Goal: Navigation & Orientation: Find specific page/section

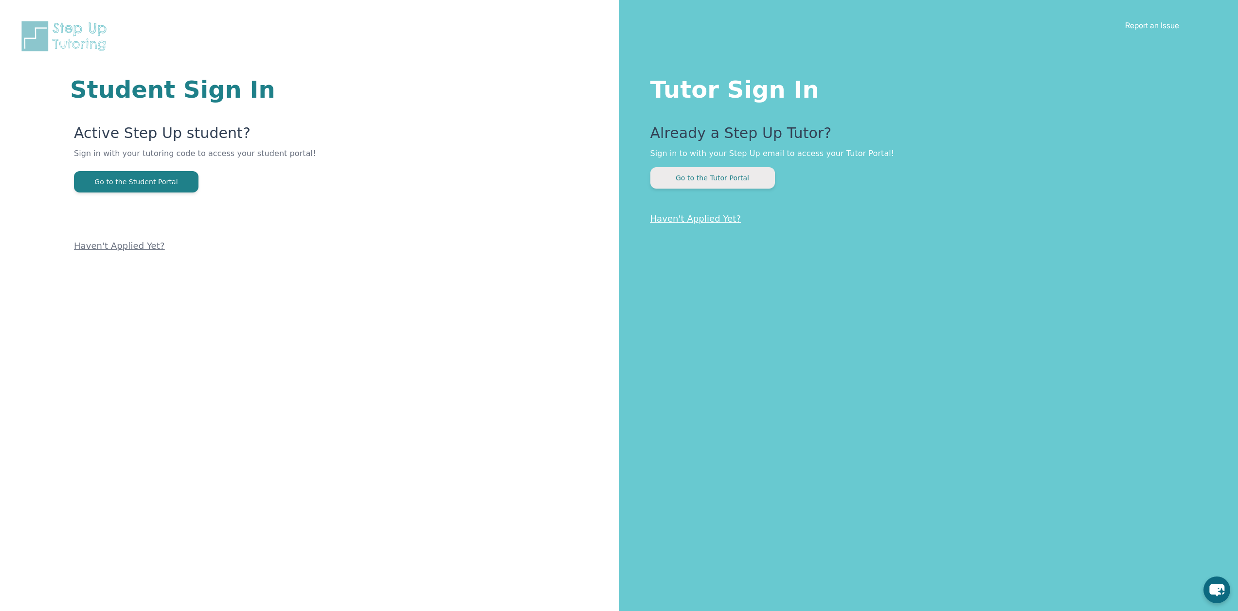
click at [749, 176] on button "Go to the Tutor Portal" at bounding box center [712, 177] width 124 height 21
click at [102, 179] on button "Go to the Student Portal" at bounding box center [136, 181] width 124 height 21
